Goal: Task Accomplishment & Management: Use online tool/utility

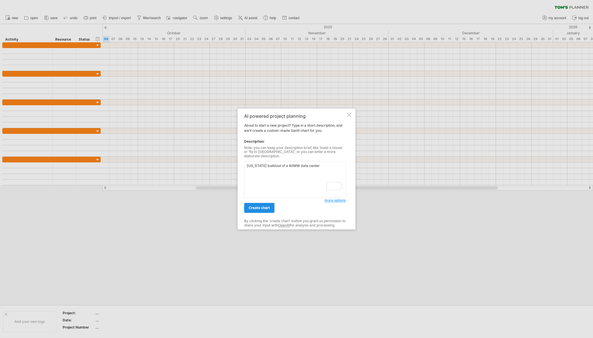
type textarea "[US_STATE] buildout of a 40MW data center"
click at [258, 206] on span "create chart" at bounding box center [259, 208] width 21 height 4
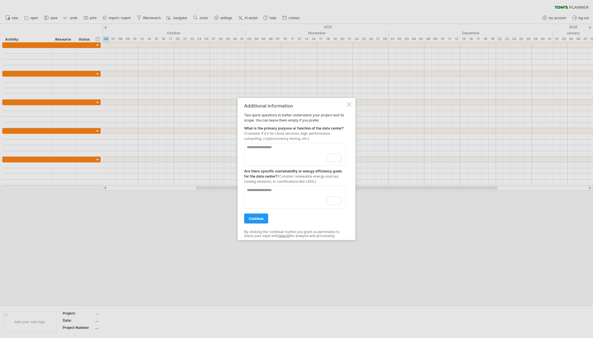
click at [293, 149] on textarea "To enrich screen reader interactions, please activate Accessibility in Grammarl…" at bounding box center [295, 154] width 102 height 23
type textarea "**********"
click at [258, 218] on span "continue" at bounding box center [256, 219] width 15 height 4
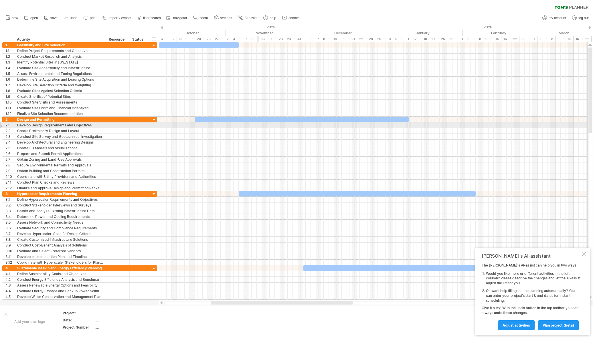
click at [258, 125] on div at bounding box center [373, 126] width 428 height 6
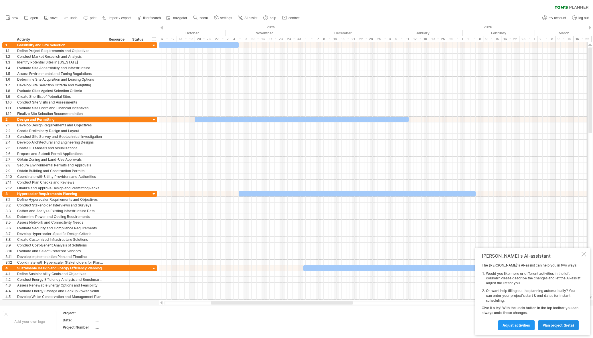
click at [556, 326] on span "plan project (beta)" at bounding box center [558, 325] width 31 height 4
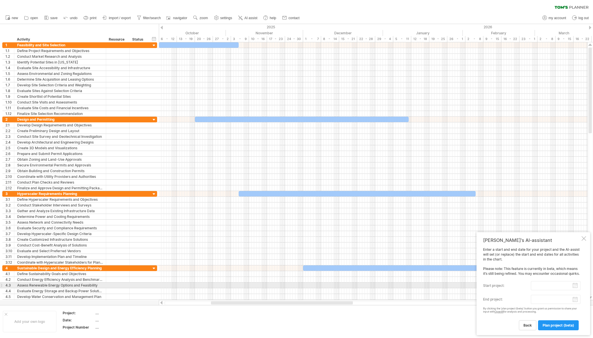
click at [575, 286] on input "start project:" at bounding box center [556, 285] width 50 height 9
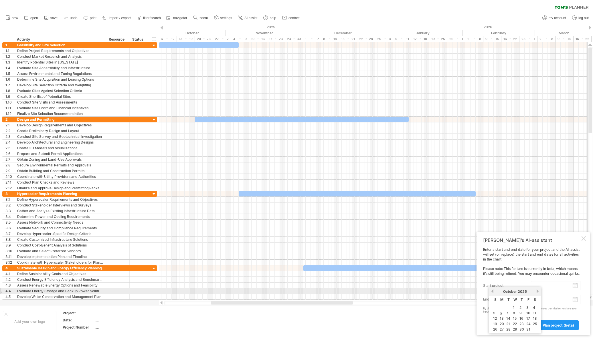
click at [537, 291] on link "next" at bounding box center [538, 291] width 4 height 4
click at [500, 312] on link "5" at bounding box center [500, 313] width 3 height 5
type input "********"
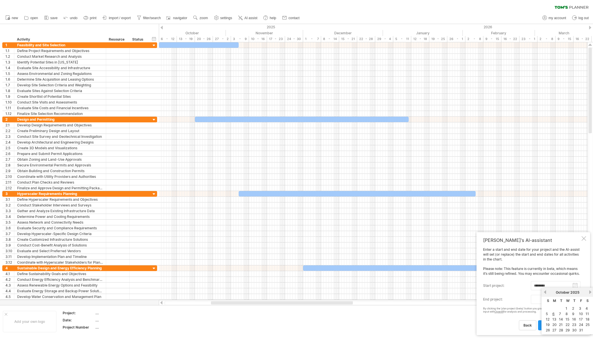
click at [575, 300] on body "progress(100%) Trying to reach [DOMAIN_NAME] Connected again... 0% clear filter…" at bounding box center [296, 169] width 593 height 339
click at [589, 292] on link "next" at bounding box center [590, 292] width 4 height 4
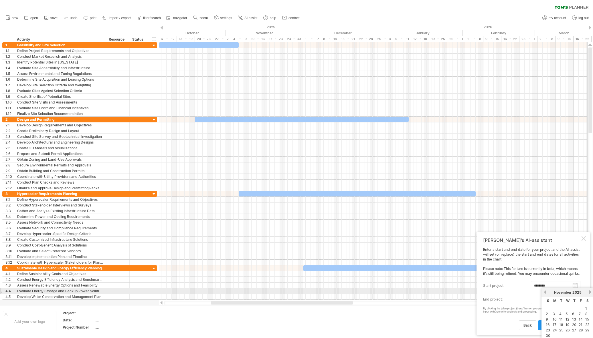
click at [589, 292] on link "next" at bounding box center [590, 292] width 4 height 4
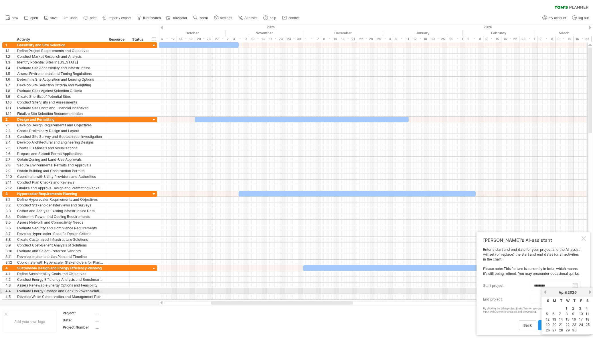
click at [589, 292] on link "next" at bounding box center [590, 292] width 4 height 4
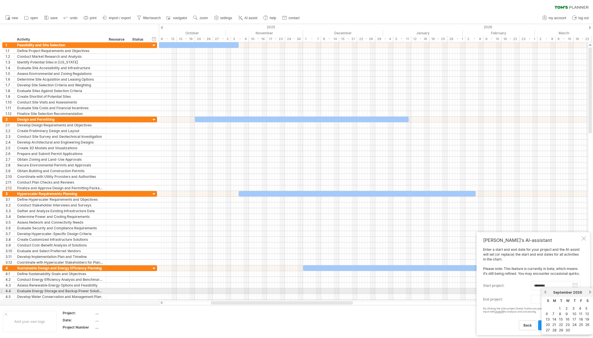
click at [589, 292] on link "next" at bounding box center [590, 292] width 4 height 4
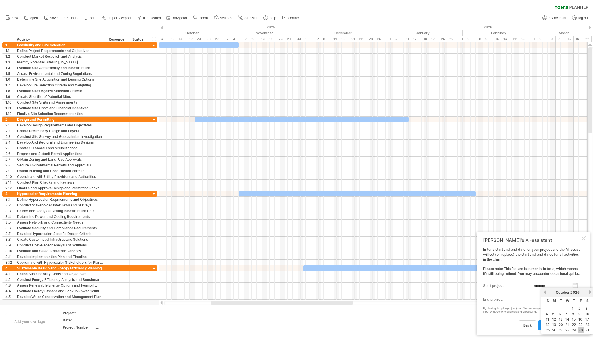
click at [581, 329] on link "30" at bounding box center [581, 330] width 6 height 5
type input "********"
click at [552, 326] on span "plan project (beta)" at bounding box center [558, 325] width 31 height 4
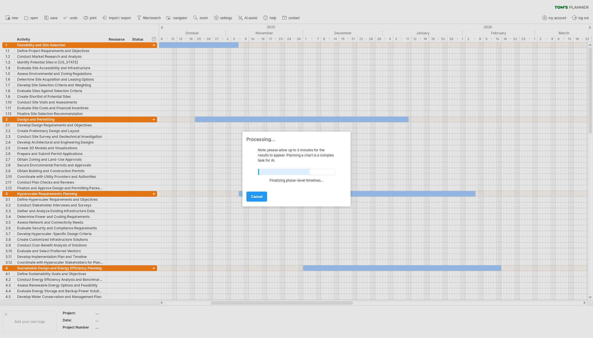
click at [346, 322] on div at bounding box center [296, 169] width 593 height 338
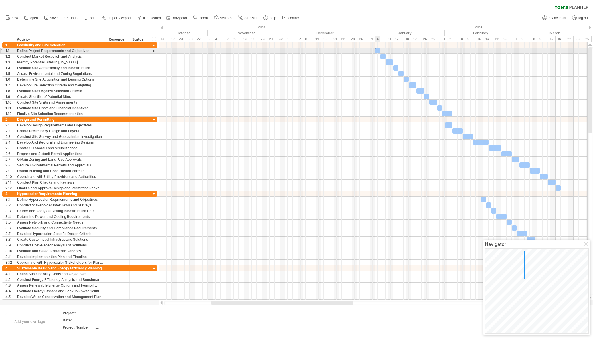
click at [377, 50] on div at bounding box center [377, 50] width 5 height 5
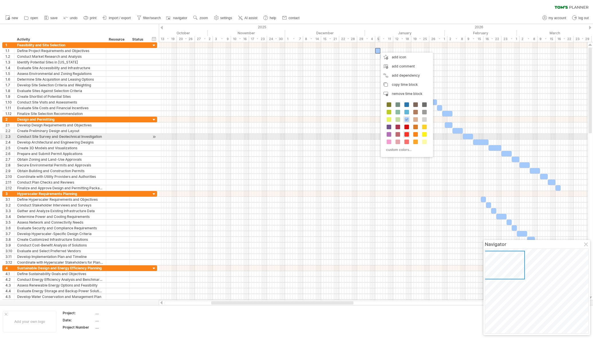
click at [406, 135] on span at bounding box center [406, 134] width 5 height 5
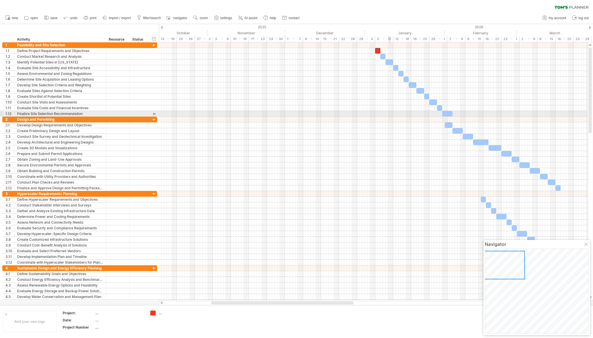
click at [388, 111] on div at bounding box center [373, 114] width 428 height 6
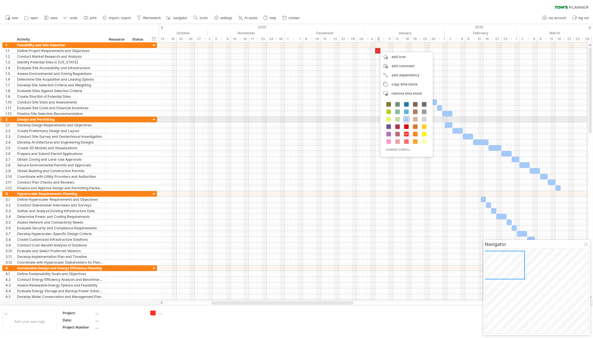
click at [407, 117] on span at bounding box center [406, 119] width 5 height 5
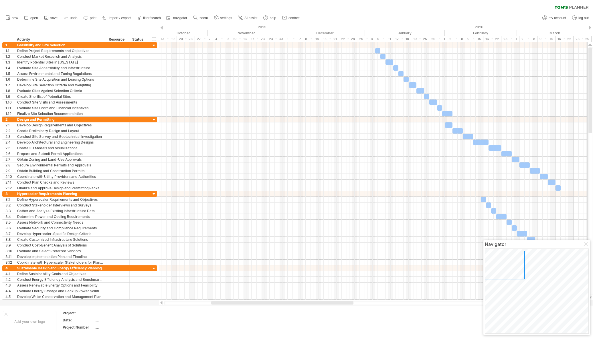
click at [408, 13] on div "new" at bounding box center [296, 18] width 593 height 12
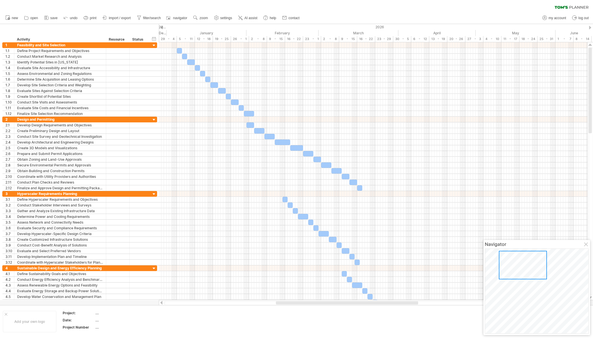
drag, startPoint x: 348, startPoint y: 302, endPoint x: 412, endPoint y: 301, distance: 64.7
click at [412, 301] on div at bounding box center [373, 303] width 429 height 6
click at [115, 17] on span "import / export" at bounding box center [120, 18] width 22 height 4
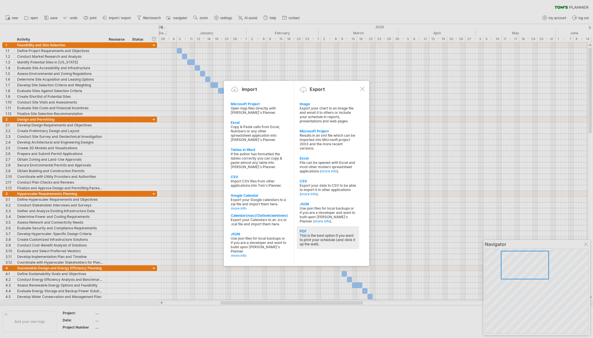
click at [323, 238] on div "This is the best option if you want to print your schedule (and stick it up the…" at bounding box center [328, 240] width 57 height 13
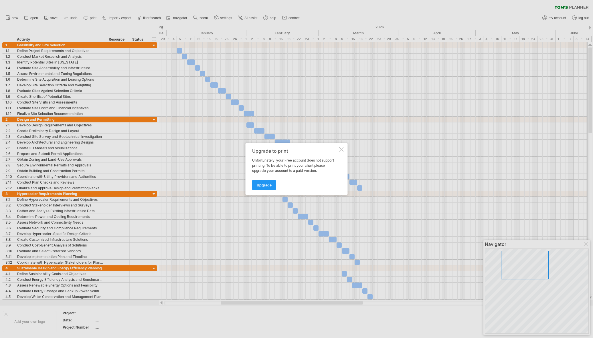
click at [341, 149] on div at bounding box center [341, 149] width 5 height 5
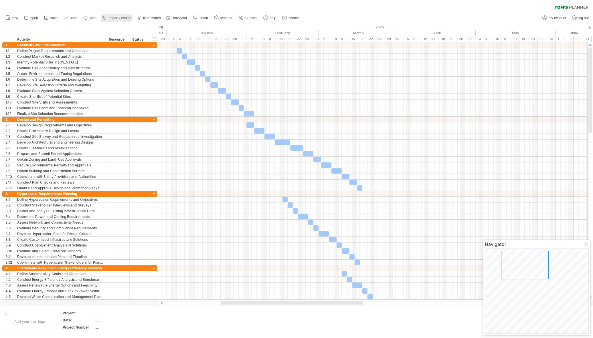
click at [116, 17] on span "import / export" at bounding box center [120, 18] width 22 height 4
